Goal: Information Seeking & Learning: Get advice/opinions

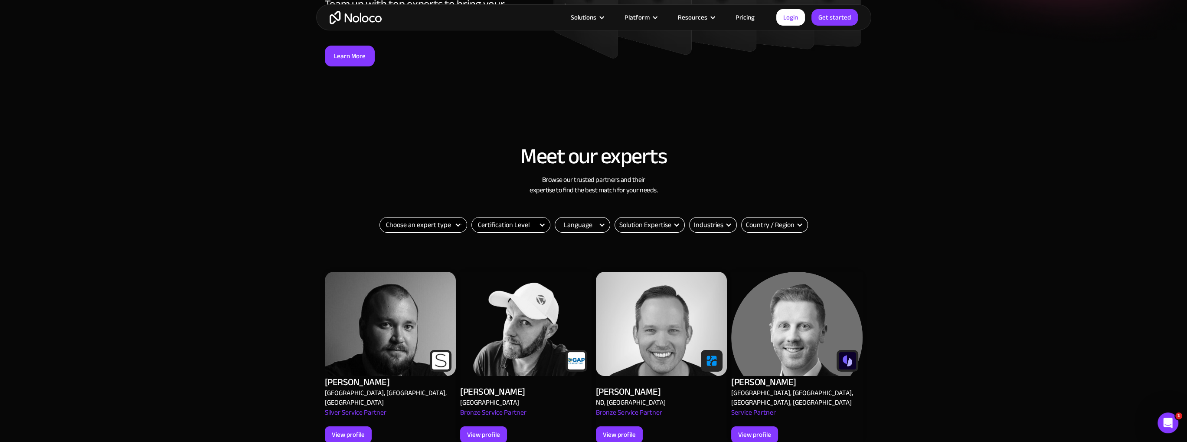
scroll to position [231, 0]
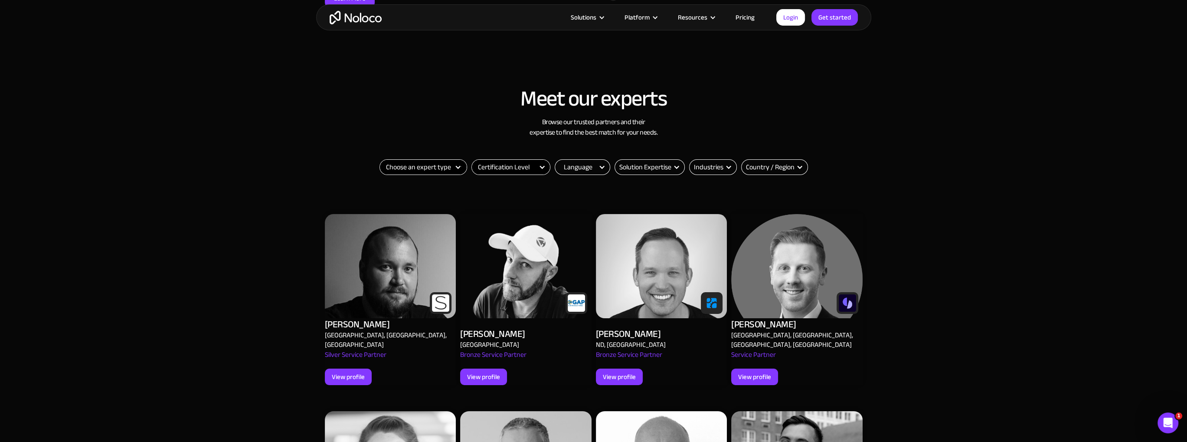
click at [574, 175] on div "Choose an expert type Agency Freelancer Thank you! Your submission has been rec…" at bounding box center [594, 181] width 434 height 44
click at [574, 171] on div "Language" at bounding box center [578, 167] width 29 height 10
click at [575, 171] on div "Language" at bounding box center [578, 167] width 29 height 10
click at [566, 181] on label "English" at bounding box center [584, 182] width 51 height 10
click at [565, 181] on input "English" at bounding box center [562, 182] width 6 height 6
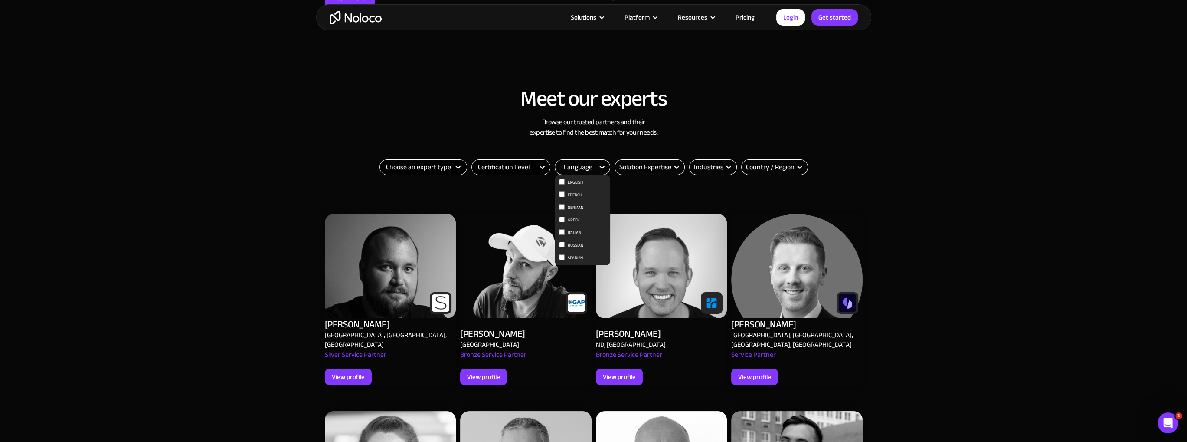
checkbox input "true"
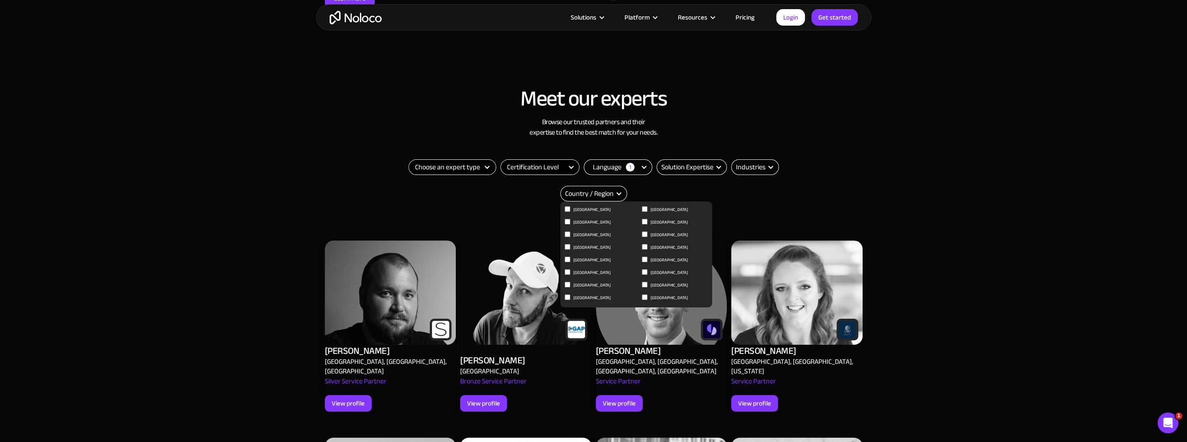
click at [596, 189] on div "Country / Region" at bounding box center [589, 193] width 49 height 10
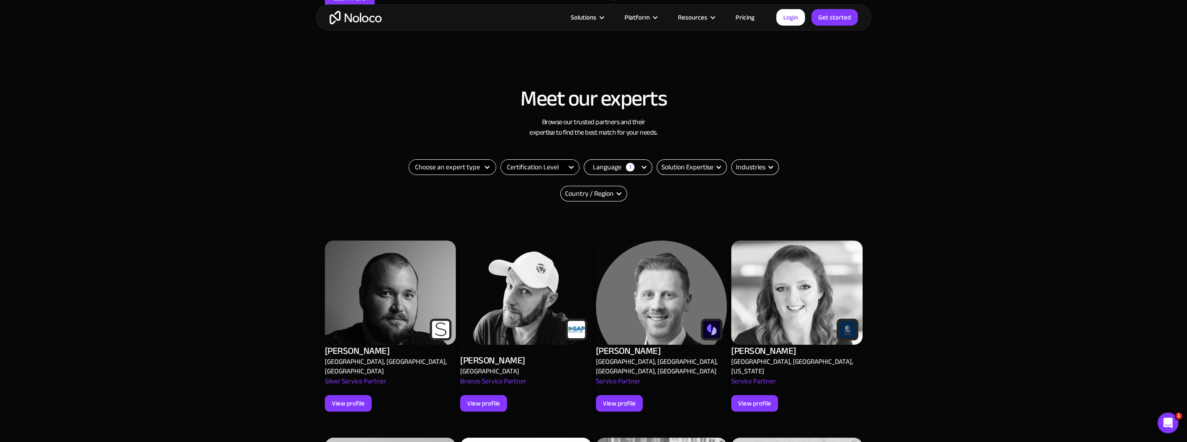
click at [597, 189] on div "Country / Region" at bounding box center [589, 193] width 49 height 10
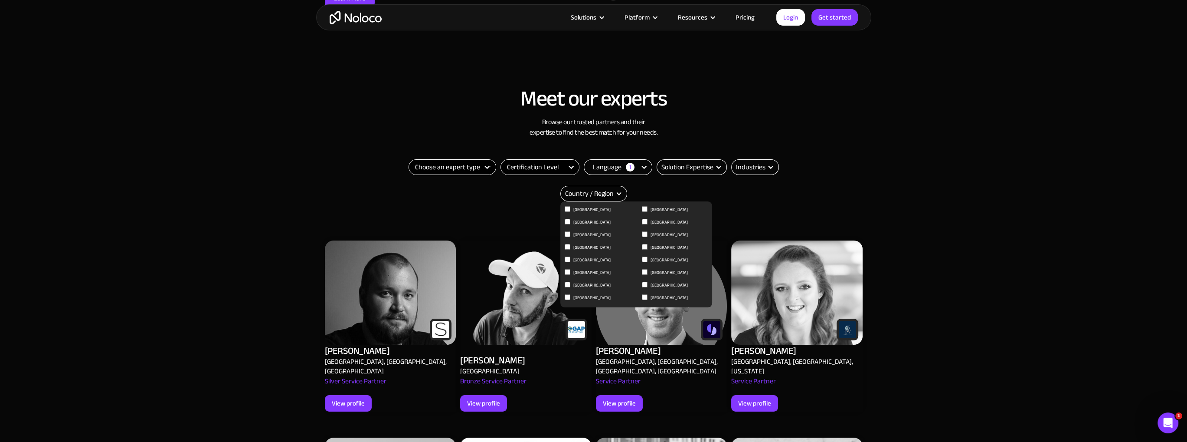
click at [568, 212] on input "Germany" at bounding box center [568, 209] width 6 height 6
checkbox input "true"
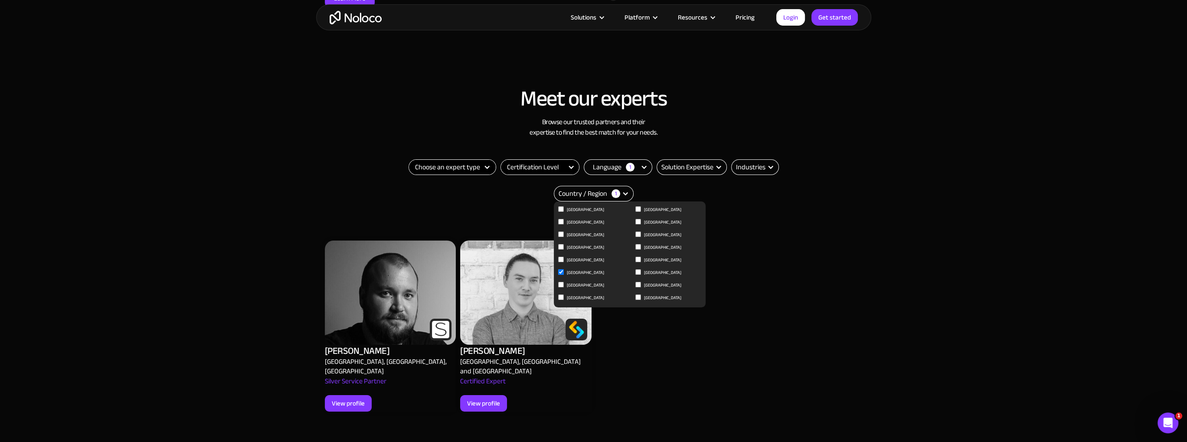
click at [564, 212] on input "Netherlands" at bounding box center [561, 209] width 6 height 6
checkbox input "true"
click at [564, 258] on label "France" at bounding box center [593, 260] width 70 height 10
click at [564, 212] on input "France" at bounding box center [561, 209] width 6 height 6
checkbox input "true"
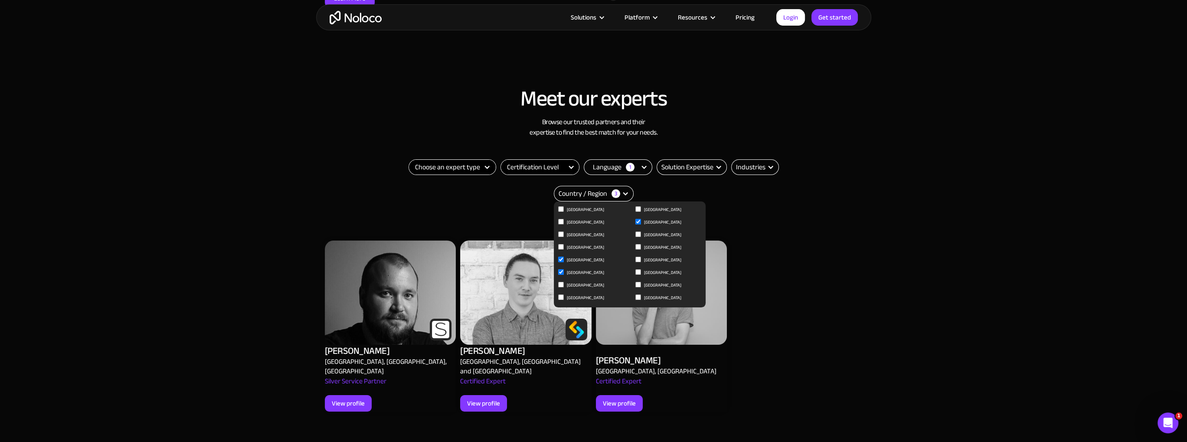
click at [642, 245] on label "[GEOGRAPHIC_DATA]" at bounding box center [671, 247] width 70 height 10
click at [564, 212] on input "[GEOGRAPHIC_DATA]" at bounding box center [561, 209] width 6 height 6
checkbox input "true"
click at [564, 212] on input "[GEOGRAPHIC_DATA]" at bounding box center [561, 209] width 6 height 6
checkbox input "true"
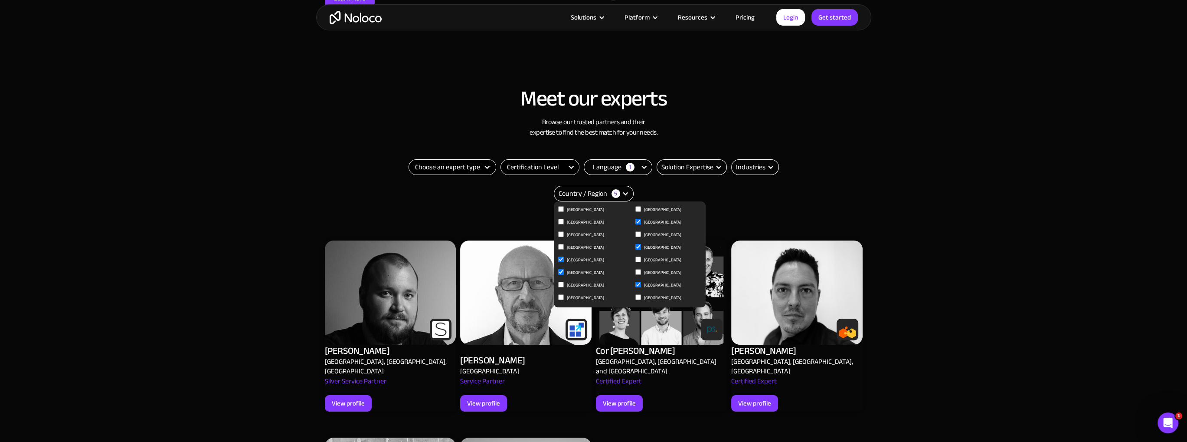
click at [560, 212] on input "Greece" at bounding box center [561, 209] width 6 height 6
checkbox input "true"
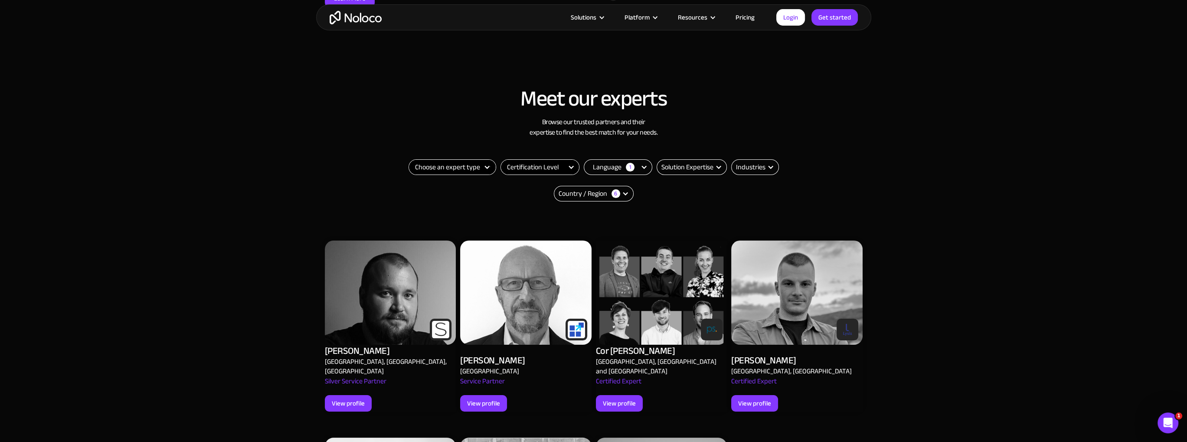
click at [254, 290] on div "Meet our experts Browse our trusted partners and their expertise to find the be…" at bounding box center [593, 383] width 1187 height 610
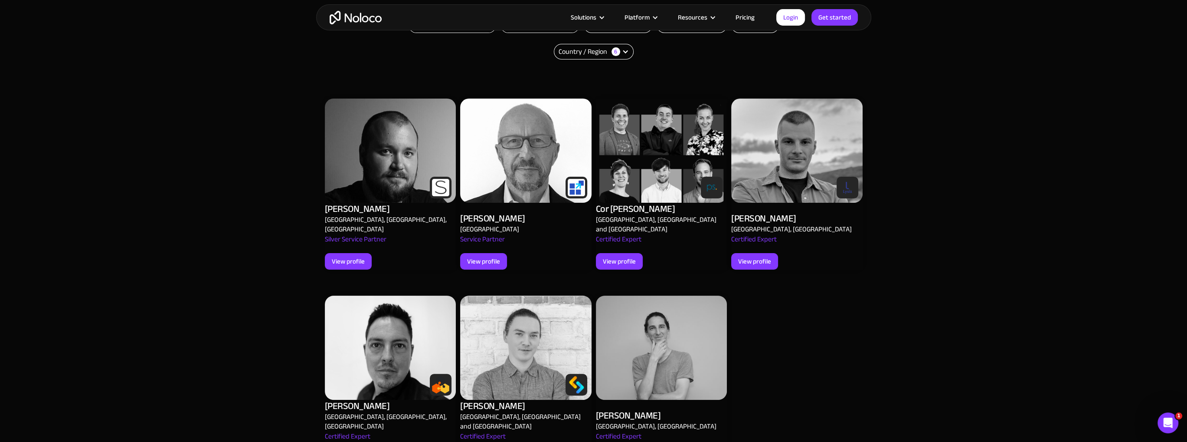
scroll to position [405, 0]
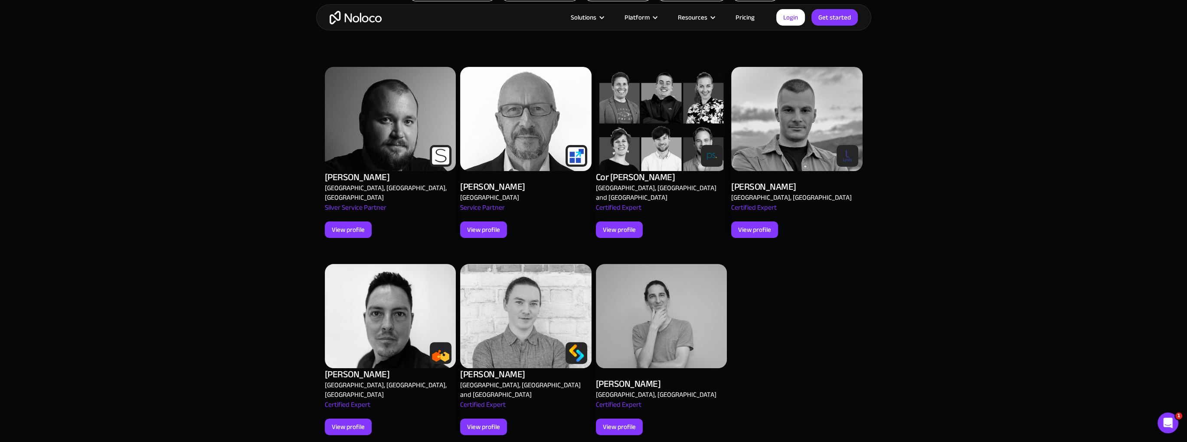
click at [341, 421] on div "View profile" at bounding box center [348, 426] width 33 height 11
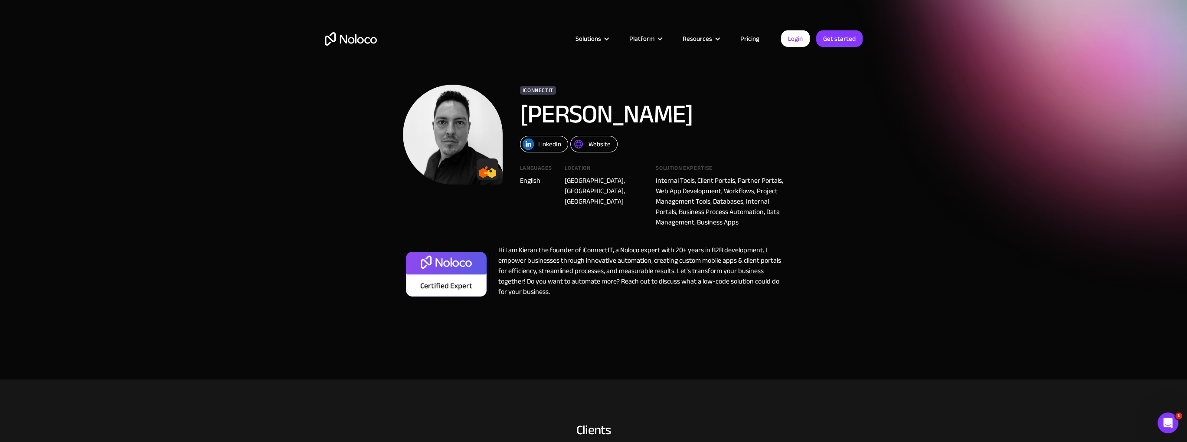
drag, startPoint x: 531, startPoint y: 290, endPoint x: 536, endPoint y: 289, distance: 4.9
click at [532, 290] on div "Hi I am Kieran the founder of iConnectIT, a Noloco expert with 20+ years in B2B…" at bounding box center [637, 273] width 295 height 56
click at [598, 143] on div "Website" at bounding box center [600, 143] width 22 height 11
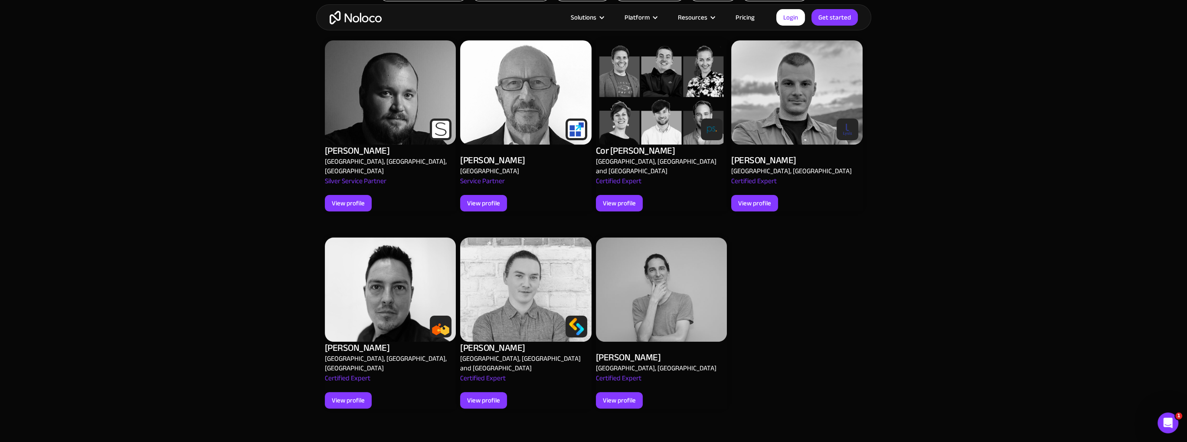
click at [329, 114] on img at bounding box center [390, 92] width 131 height 104
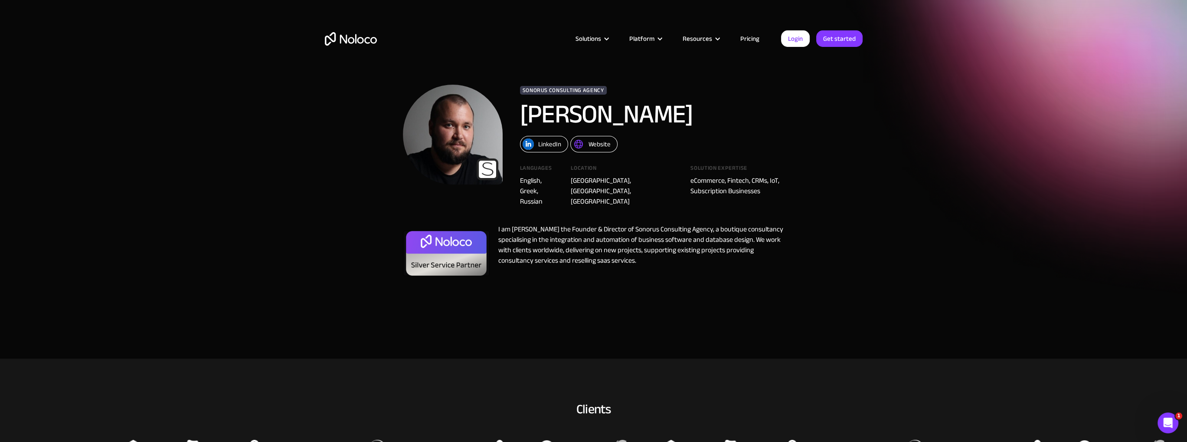
click at [589, 144] on div "Website" at bounding box center [600, 143] width 22 height 11
